Goal: Task Accomplishment & Management: Complete application form

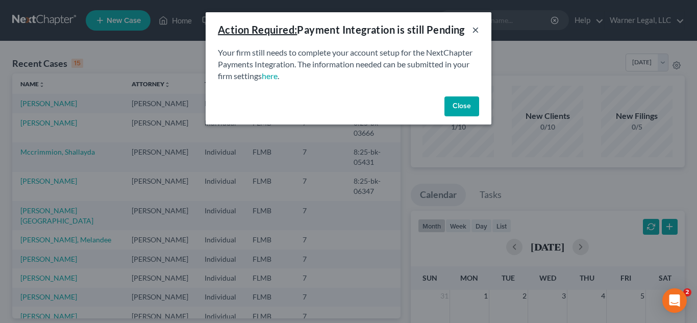
click at [475, 29] on button "×" at bounding box center [475, 29] width 7 height 12
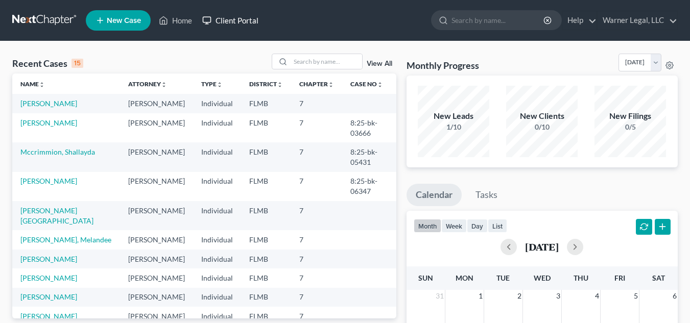
click at [216, 25] on link "Client Portal" at bounding box center [230, 20] width 66 height 18
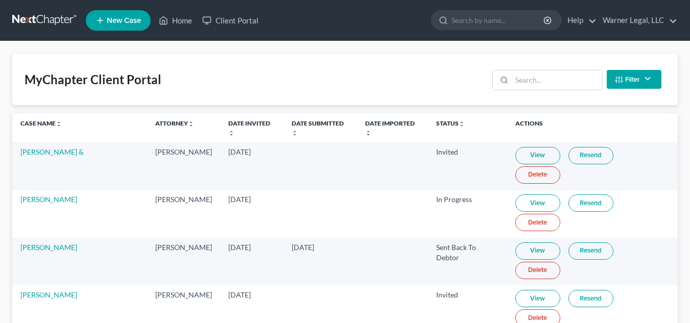
click at [135, 22] on span "New Case" at bounding box center [124, 21] width 34 height 8
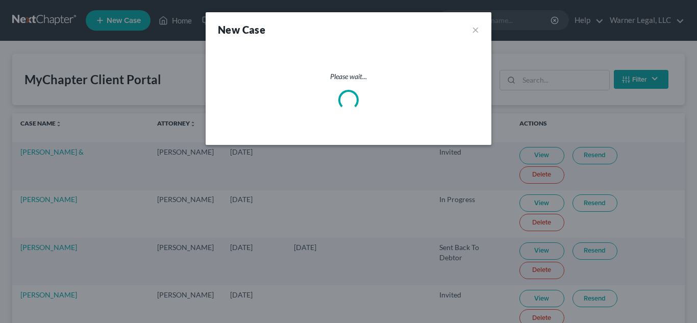
select select "15"
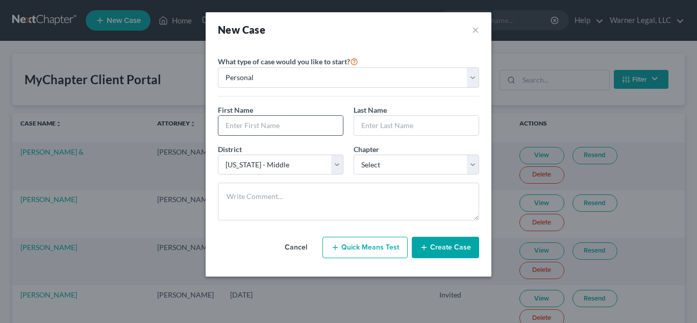
click at [261, 131] on input "text" at bounding box center [281, 125] width 125 height 19
type input "[PERSON_NAME]"
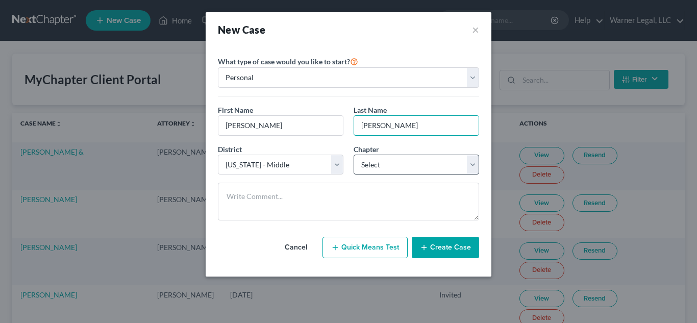
type input "[PERSON_NAME]"
click at [383, 164] on select "Select 7 11 12 13" at bounding box center [417, 165] width 126 height 20
select select "0"
click at [354, 155] on select "Select 7 11 12 13" at bounding box center [417, 165] width 126 height 20
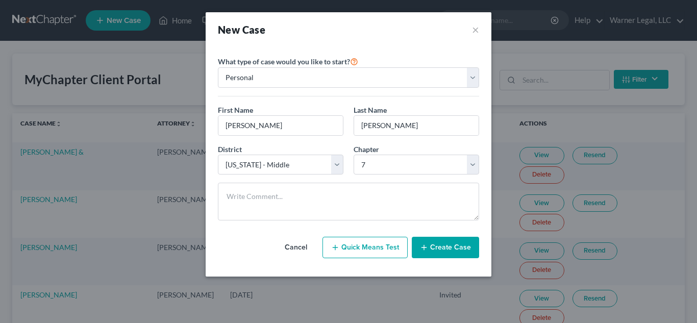
click at [432, 245] on button "Create Case" at bounding box center [445, 247] width 67 height 21
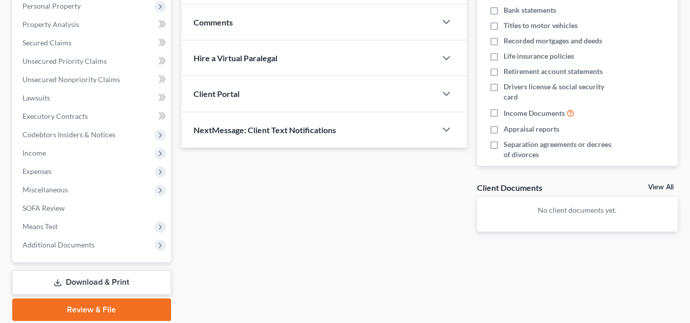
scroll to position [204, 0]
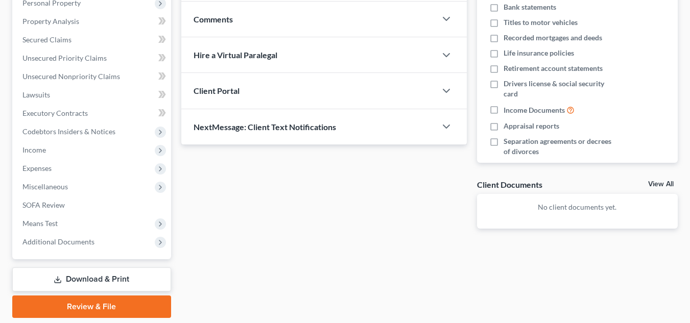
click at [284, 98] on div "Client Portal" at bounding box center [308, 90] width 255 height 35
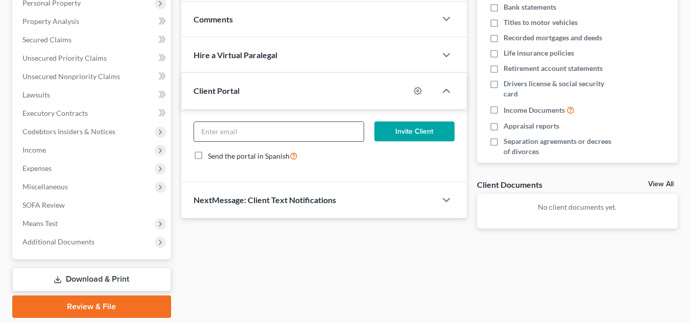
drag, startPoint x: 234, startPoint y: 122, endPoint x: 227, endPoint y: 129, distance: 10.1
click at [233, 123] on input "email" at bounding box center [279, 131] width 170 height 19
paste input "[EMAIL_ADDRESS][DOMAIN_NAME]"
type input "[EMAIL_ADDRESS][DOMAIN_NAME]"
click at [415, 133] on button "Invite Client" at bounding box center [414, 132] width 80 height 20
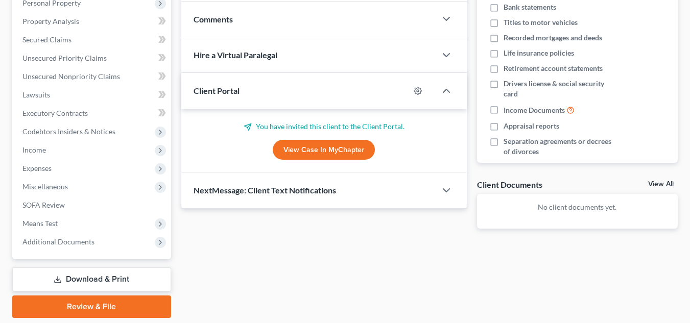
scroll to position [0, 0]
